Goal: Information Seeking & Learning: Learn about a topic

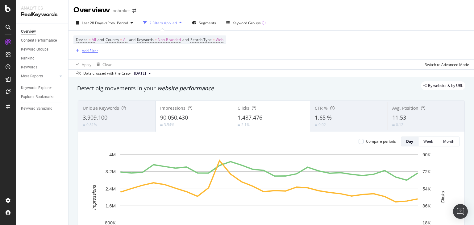
click at [79, 47] on div "Add Filter" at bounding box center [85, 50] width 25 height 7
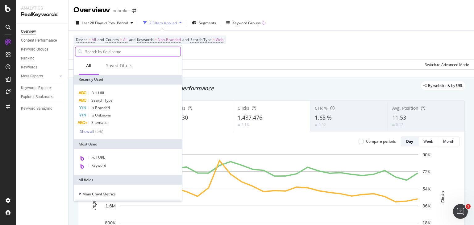
click at [96, 52] on input "text" at bounding box center [133, 51] width 96 height 9
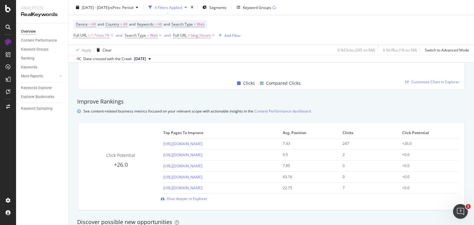
scroll to position [411, 0]
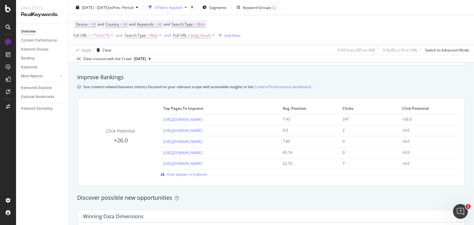
click at [97, 34] on span "^.*/nris.*$" at bounding box center [100, 35] width 18 height 9
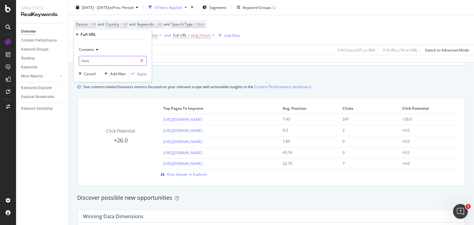
click at [142, 62] on icon at bounding box center [141, 61] width 3 height 4
click at [104, 61] on input "text" at bounding box center [112, 61] width 67 height 10
paste input "https://www.nobroker.in/interiors/design-guides/living-room-ceiling-lights/"
type input "https://www.nobroker.in/interiors/design-guides/living-room-ceiling-lights/"
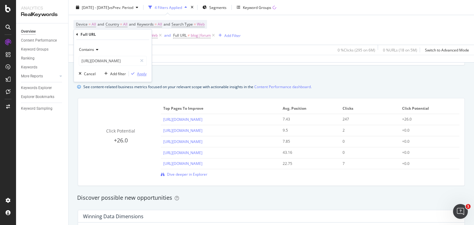
scroll to position [0, 0]
click at [140, 72] on div "Apply" at bounding box center [142, 73] width 10 height 5
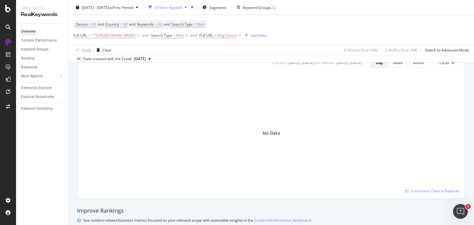
scroll to position [273, 0]
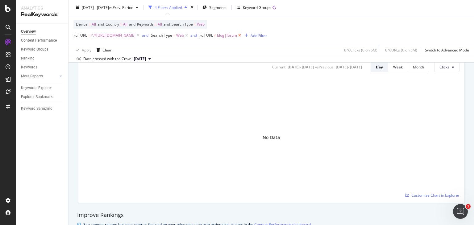
click at [242, 35] on icon at bounding box center [239, 35] width 5 height 6
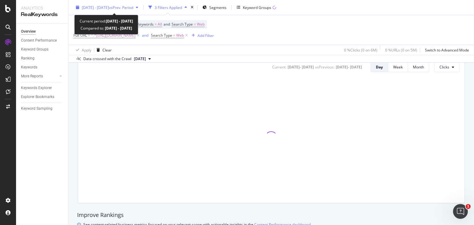
click at [141, 11] on div "2025 Jan. 1st - Jan. 27th vs Prev. Period" at bounding box center [106, 7] width 67 height 9
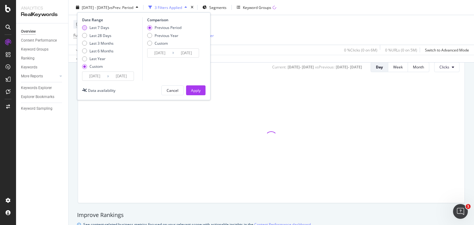
click at [83, 30] on div "Last 7 Days" at bounding box center [84, 27] width 5 height 5
type input "2025/08/22"
type input "[DATE]"
type input "2025/08/15"
type input "2025/08/21"
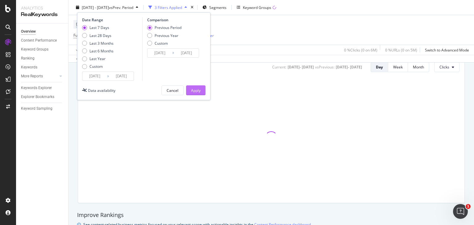
click at [199, 90] on div "Apply" at bounding box center [196, 90] width 10 height 5
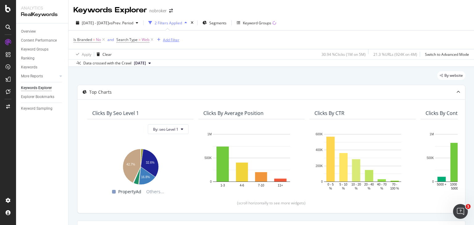
click at [167, 38] on div "Add Filter" at bounding box center [171, 39] width 16 height 5
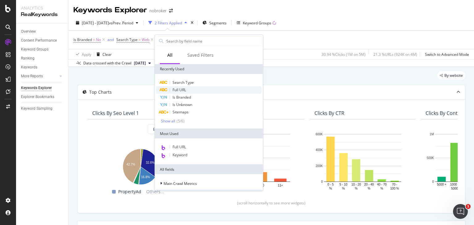
click at [174, 89] on span "Full URL" at bounding box center [179, 89] width 14 height 5
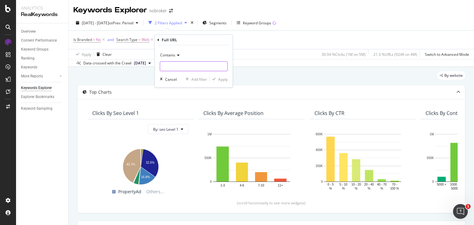
click at [173, 67] on input "text" at bounding box center [193, 66] width 67 height 10
paste input "[URL][DOMAIN_NAME]"
type input "[URL][DOMAIN_NAME]"
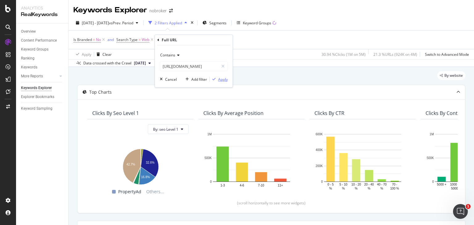
click at [226, 78] on div "Apply" at bounding box center [223, 79] width 10 height 5
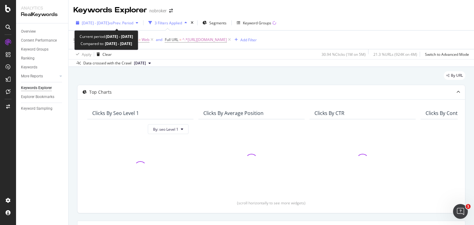
click at [133, 25] on span "vs Prev. Period" at bounding box center [121, 22] width 24 height 5
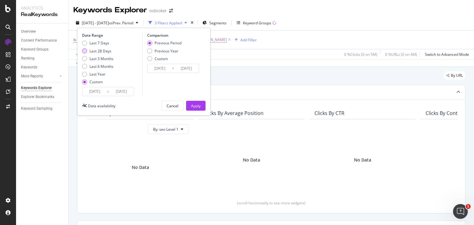
click at [84, 52] on div "Last 28 Days" at bounding box center [84, 50] width 5 height 5
type input "[DATE]"
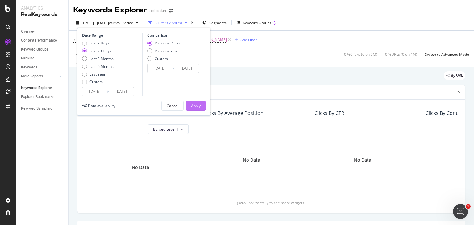
click at [201, 104] on button "Apply" at bounding box center [195, 106] width 19 height 10
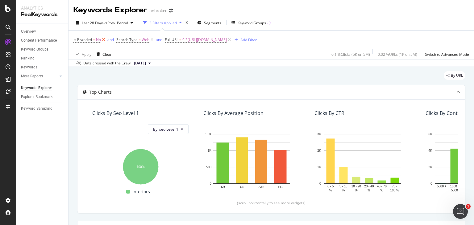
click at [104, 40] on icon at bounding box center [103, 40] width 5 height 6
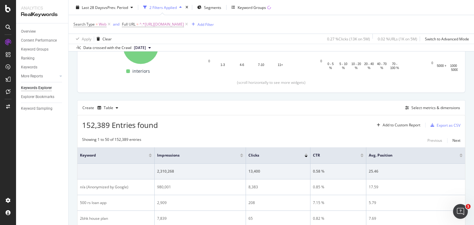
scroll to position [118, 0]
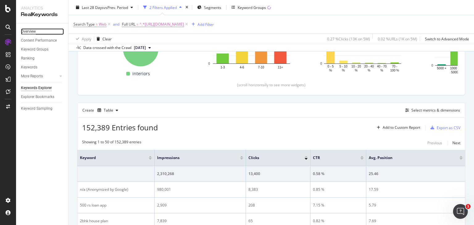
click at [23, 31] on div "Overview" at bounding box center [28, 31] width 15 height 6
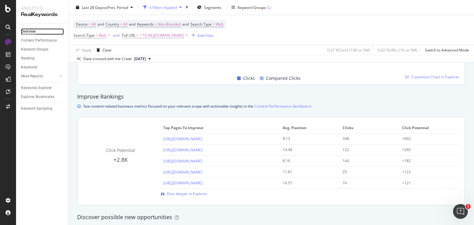
scroll to position [399, 0]
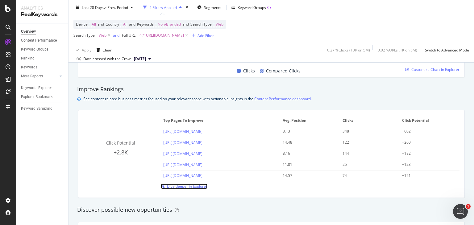
click at [198, 188] on span "Dive deeper in Explorer" at bounding box center [187, 186] width 40 height 5
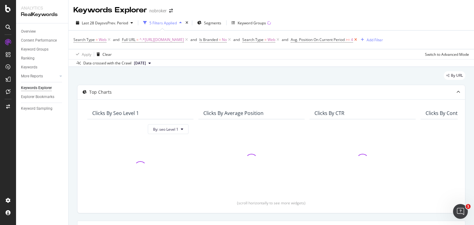
click at [358, 40] on icon at bounding box center [355, 40] width 5 height 6
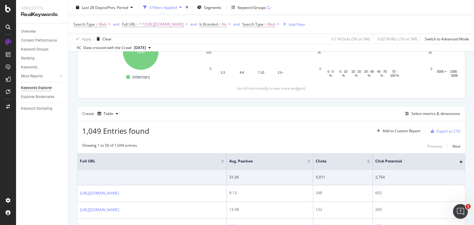
scroll to position [114, 0]
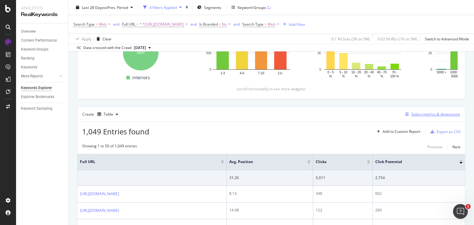
click at [436, 114] on div "Select metrics & dimensions" at bounding box center [435, 114] width 49 height 5
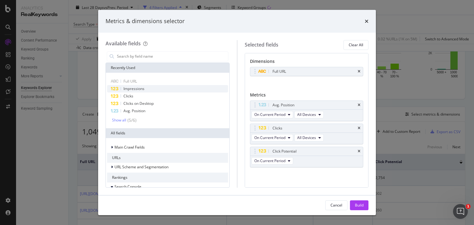
click at [130, 86] on span "Impressions" at bounding box center [133, 88] width 21 height 5
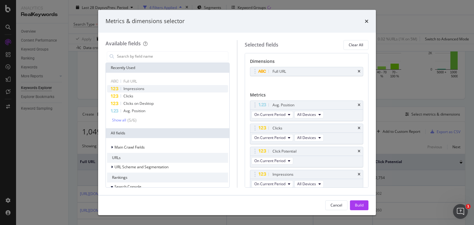
scroll to position [2, 0]
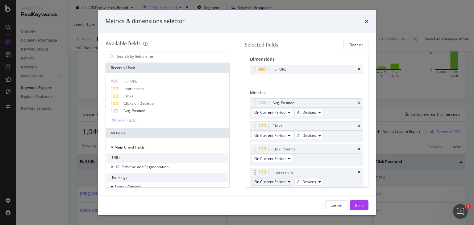
click at [278, 179] on span "On Current Period" at bounding box center [269, 181] width 31 height 5
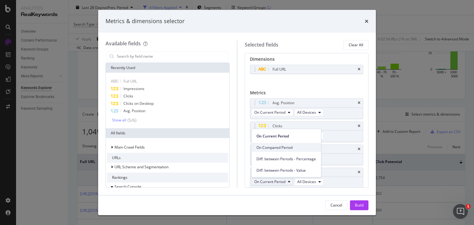
click at [271, 147] on span "On Compared Period" at bounding box center [286, 148] width 60 height 6
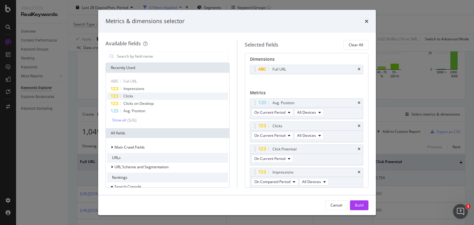
click at [130, 95] on span "Clicks" at bounding box center [128, 95] width 10 height 5
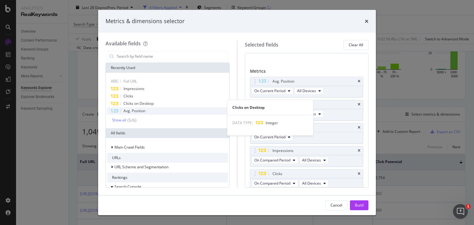
scroll to position [25, 0]
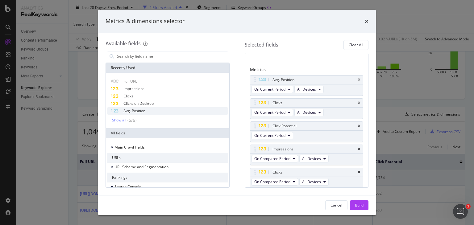
click at [138, 110] on span "Avg. Position" at bounding box center [134, 110] width 22 height 5
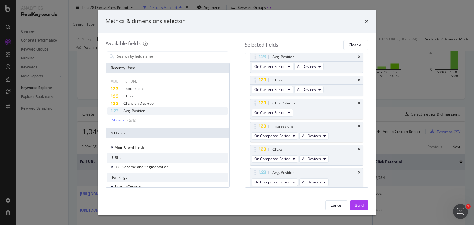
scroll to position [48, 0]
drag, startPoint x: 255, startPoint y: 148, endPoint x: 257, endPoint y: 102, distance: 46.3
click at [257, 102] on body "Analytics RealKeywords Overview Content Performance Keyword Groups Ranking Keyw…" at bounding box center [237, 112] width 474 height 225
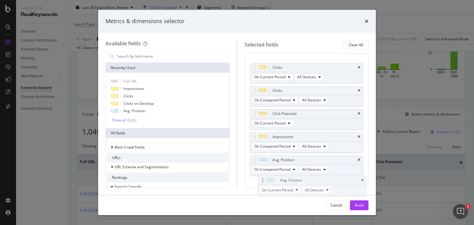
scroll to position [65, 0]
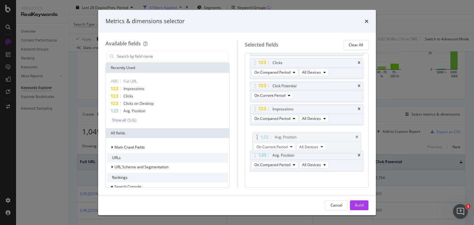
drag, startPoint x: 254, startPoint y: 64, endPoint x: 257, endPoint y: 137, distance: 72.2
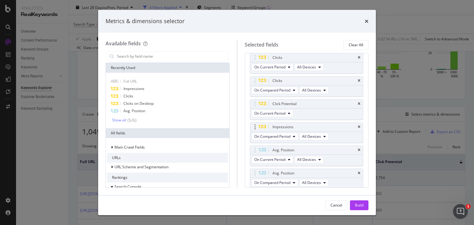
scroll to position [69, 0]
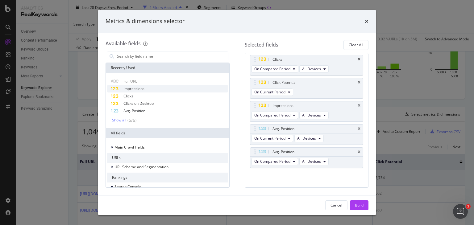
click at [135, 89] on span "Impressions" at bounding box center [133, 88] width 21 height 5
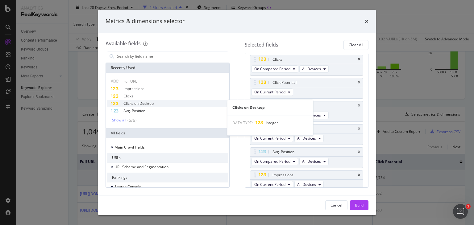
scroll to position [71, 0]
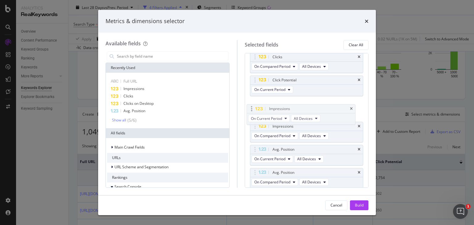
drag, startPoint x: 270, startPoint y: 172, endPoint x: 267, endPoint y: 107, distance: 65.2
click at [267, 107] on body "Analytics RealKeywords Overview Content Performance Keyword Groups Ranking Keyw…" at bounding box center [237, 112] width 474 height 225
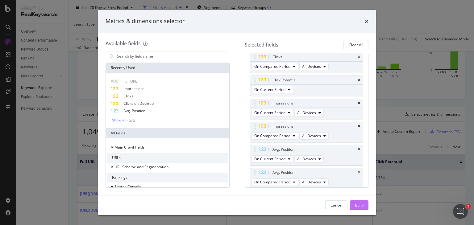
click at [362, 206] on div "Build" at bounding box center [359, 205] width 9 height 5
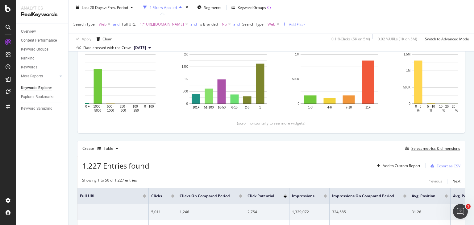
scroll to position [80, 0]
click at [27, 31] on div "Overview" at bounding box center [28, 31] width 15 height 6
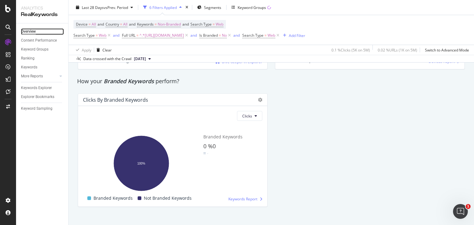
scroll to position [1155, 0]
